Goal: Find specific page/section: Find specific page/section

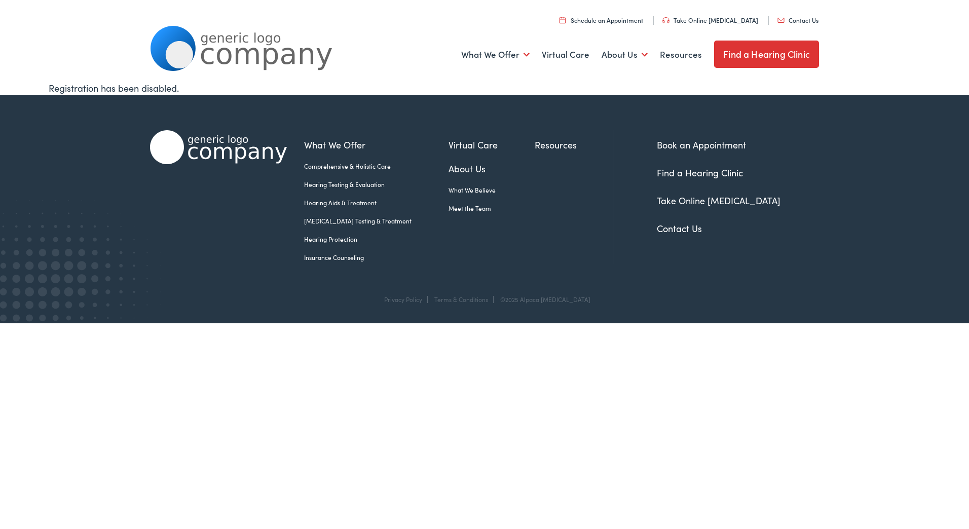
click at [679, 169] on link "Find a Hearing Clinic" at bounding box center [700, 172] width 86 height 13
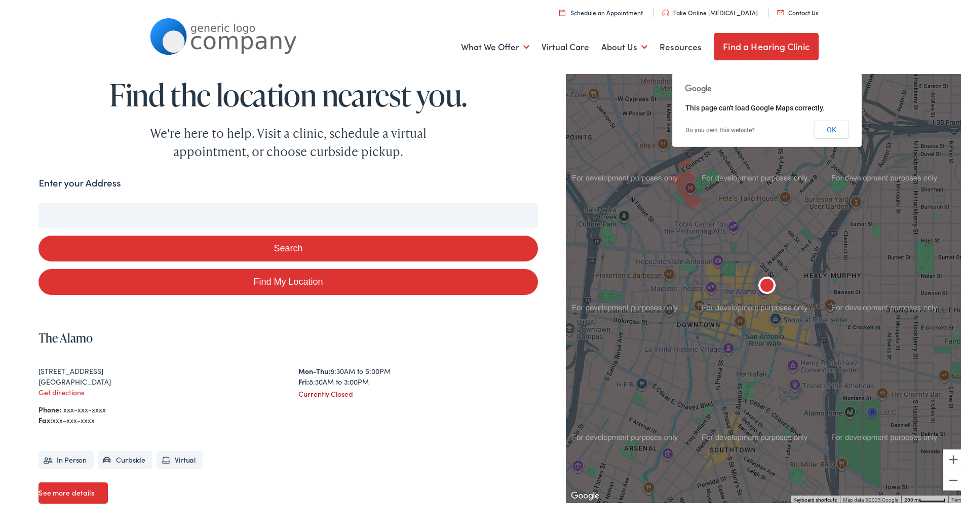
click at [85, 214] on input "Enter your Address" at bounding box center [288, 213] width 499 height 25
type input "ch"
